Goal: Information Seeking & Learning: Learn about a topic

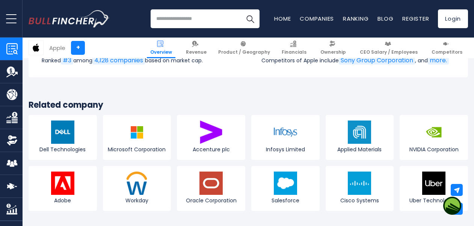
scroll to position [2628, 0]
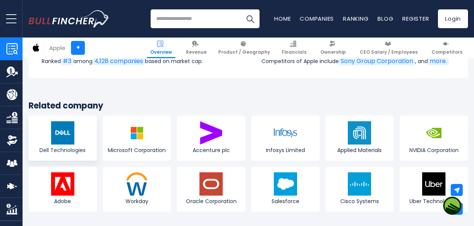
click at [65, 141] on img at bounding box center [62, 132] width 23 height 23
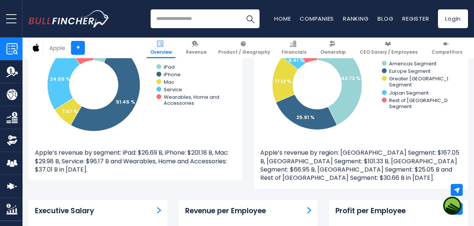
scroll to position [740, 0]
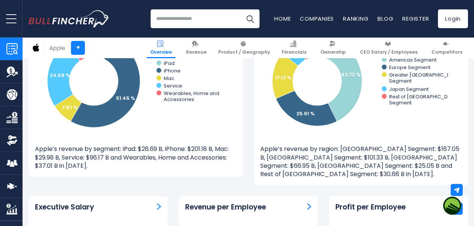
drag, startPoint x: 37, startPoint y: 141, endPoint x: 91, endPoint y: 169, distance: 61.0
click at [91, 169] on div "Revenue by Segment Created with Highcharts 12.1.2 6.83 % 51.45 % 7.67 % 24.59 %…" at bounding box center [136, 87] width 214 height 179
copy p "Apple’s revenue by segment: iPad: $26.69 B, iPhone: $201.18 B, Mac: $29.98 B, S…"
click at [323, 146] on p "Apple’s revenue by region: Americas Segment: $167.05 B, Europe Segment: $101.33…" at bounding box center [360, 162] width 201 height 34
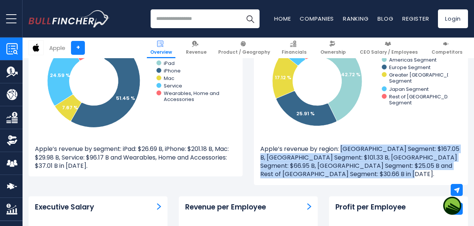
drag, startPoint x: 262, startPoint y: 147, endPoint x: 277, endPoint y: 175, distance: 31.6
click at [277, 175] on p "Apple’s revenue by region: Americas Segment: $167.05 B, Europe Segment: $101.33…" at bounding box center [360, 162] width 201 height 34
copy p "Apple’s revenue by region: Americas Segment: $167.05 B, Europe Segment: $101.33…"
click at [127, 150] on p "Apple’s revenue by segment: iPad: $26.69 B, iPhone: $201.18 B, Mac: $29.98 B, S…" at bounding box center [135, 157] width 201 height 25
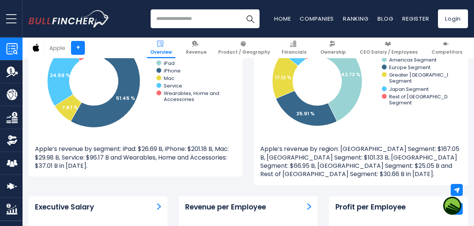
drag, startPoint x: 67, startPoint y: 165, endPoint x: 85, endPoint y: 166, distance: 18.4
click at [85, 166] on div "Revenue by Segment Created with Highcharts 12.1.2 6.83 % 51.45 % 7.67 % 24.59 %…" at bounding box center [136, 87] width 214 height 179
copy p "Apple’s revenue by segment: iPad: $26.69 B, iPhone: $201.18 B, Mac: $29.98 B, S…"
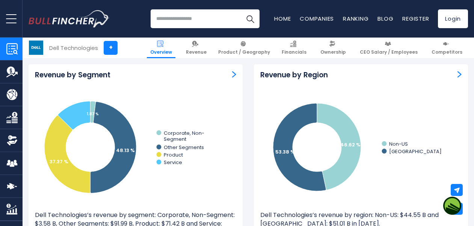
scroll to position [681, 0]
